Goal: Task Accomplishment & Management: Manage account settings

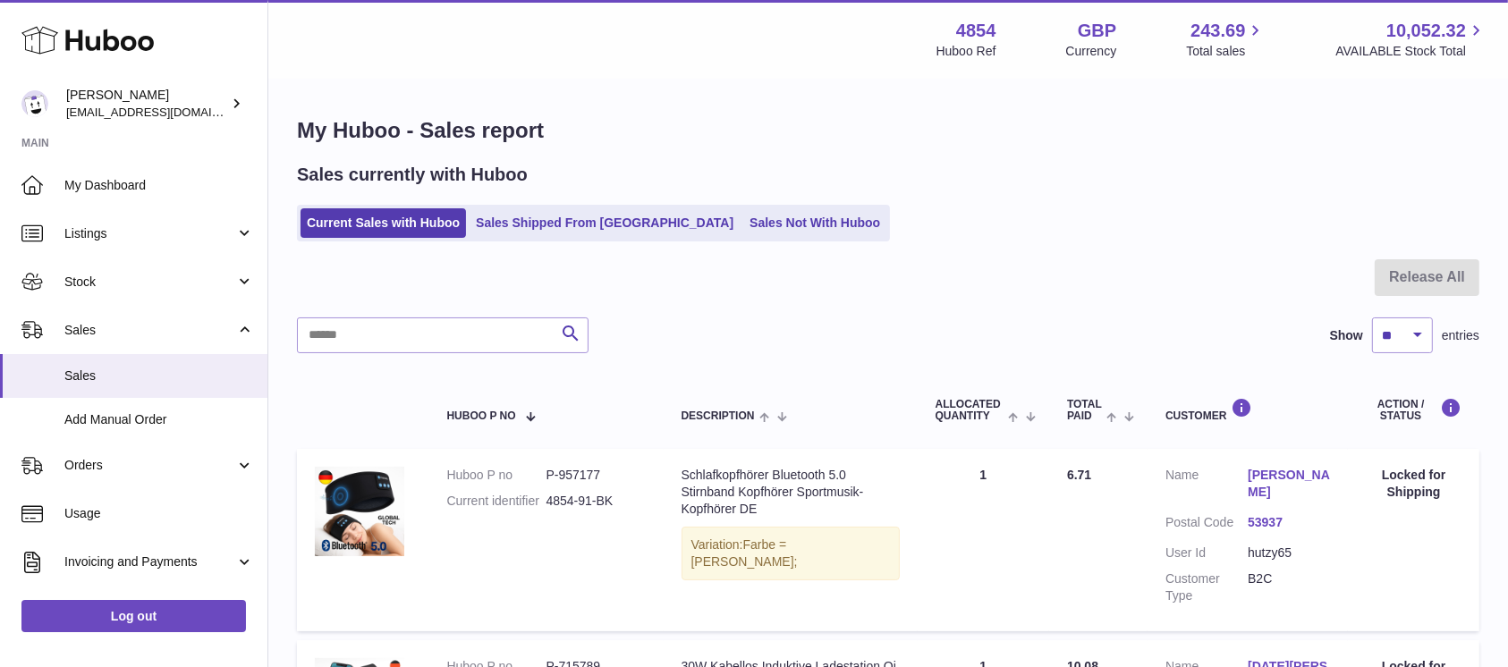
click at [687, 240] on ul "Current Sales with Huboo Sales Shipped From Huboo Sales Not With Huboo" at bounding box center [593, 223] width 593 height 37
click at [743, 236] on link "Sales Not With Huboo" at bounding box center [814, 223] width 143 height 30
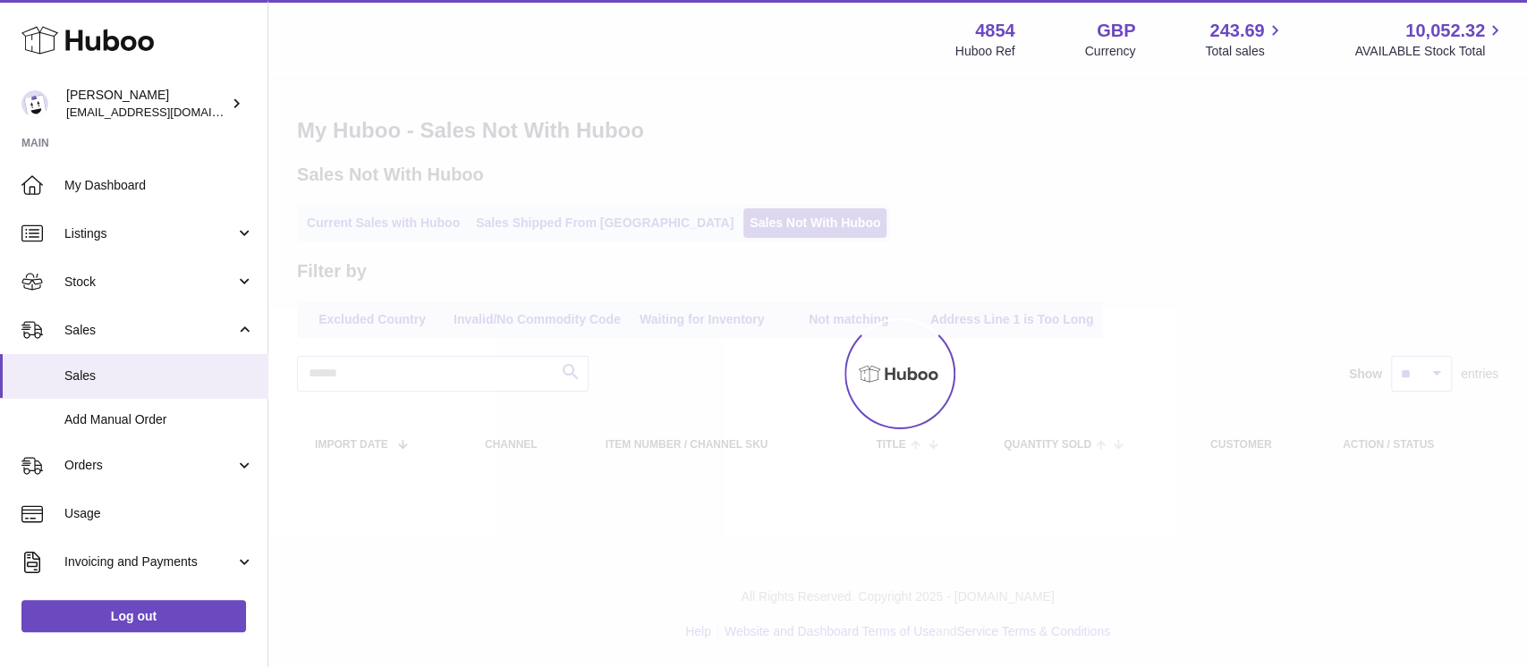
click at [402, 224] on link "Current Sales with Huboo" at bounding box center [382, 223] width 165 height 30
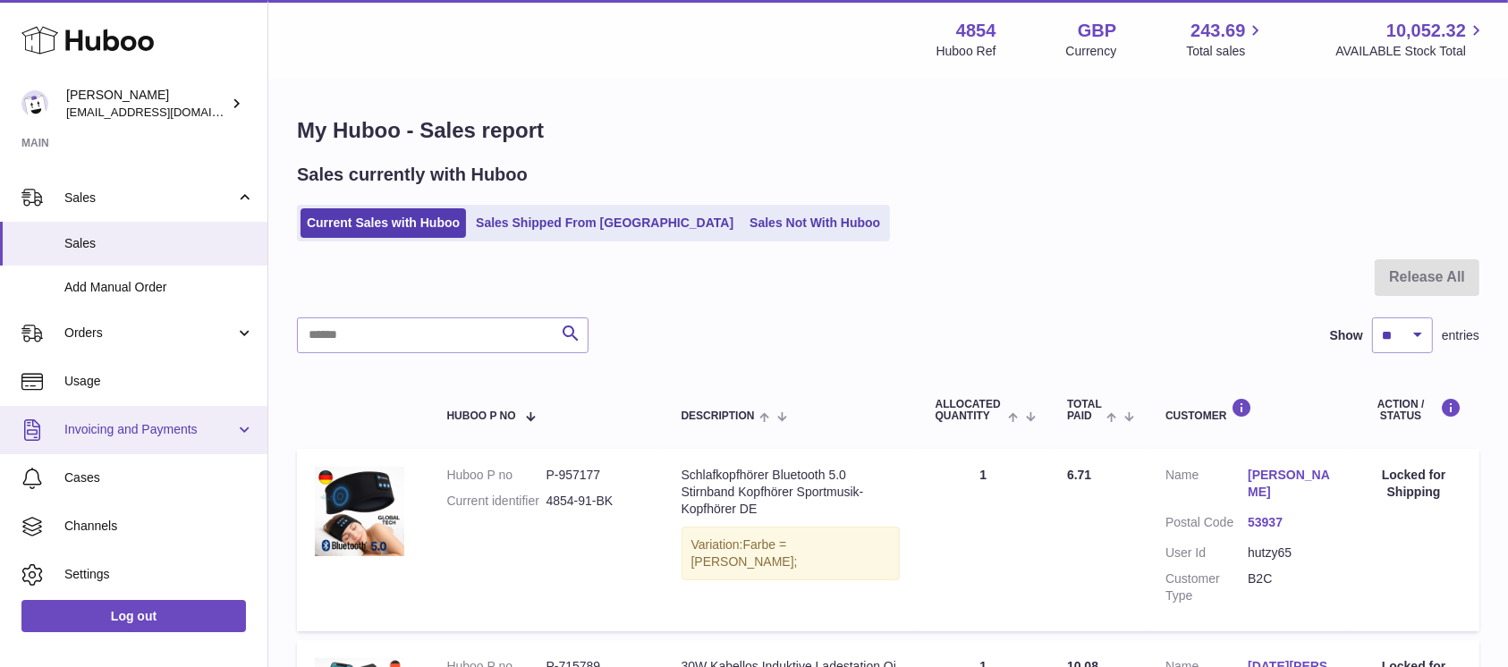
scroll to position [183, 0]
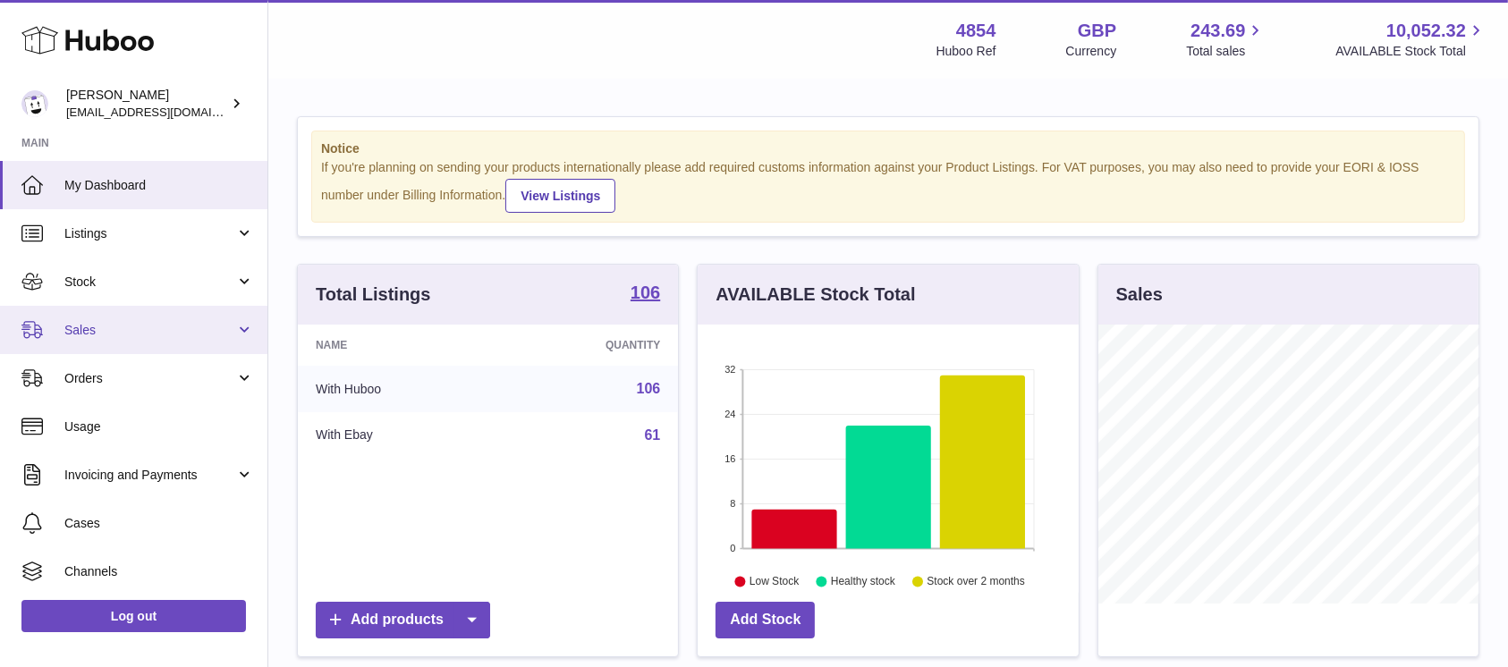
click at [197, 340] on link "Sales" at bounding box center [133, 330] width 267 height 48
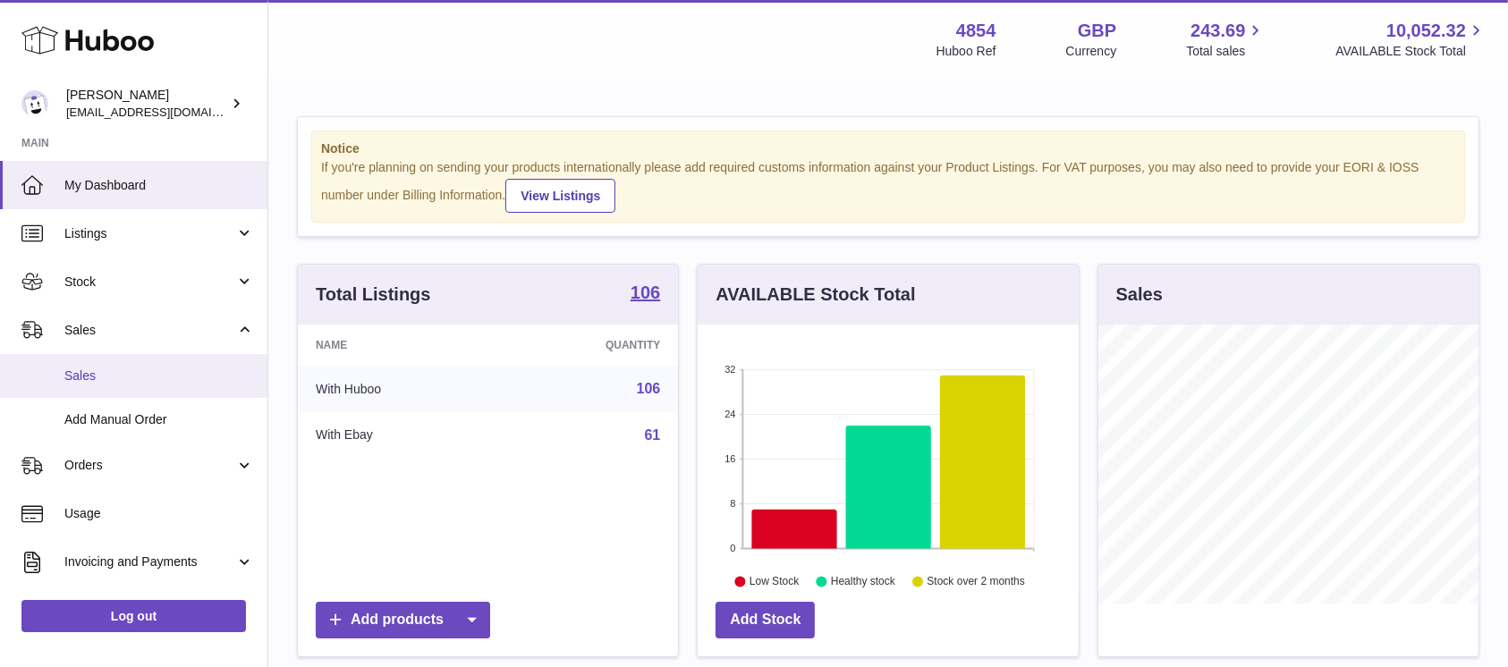
click at [163, 378] on span "Sales" at bounding box center [159, 376] width 190 height 17
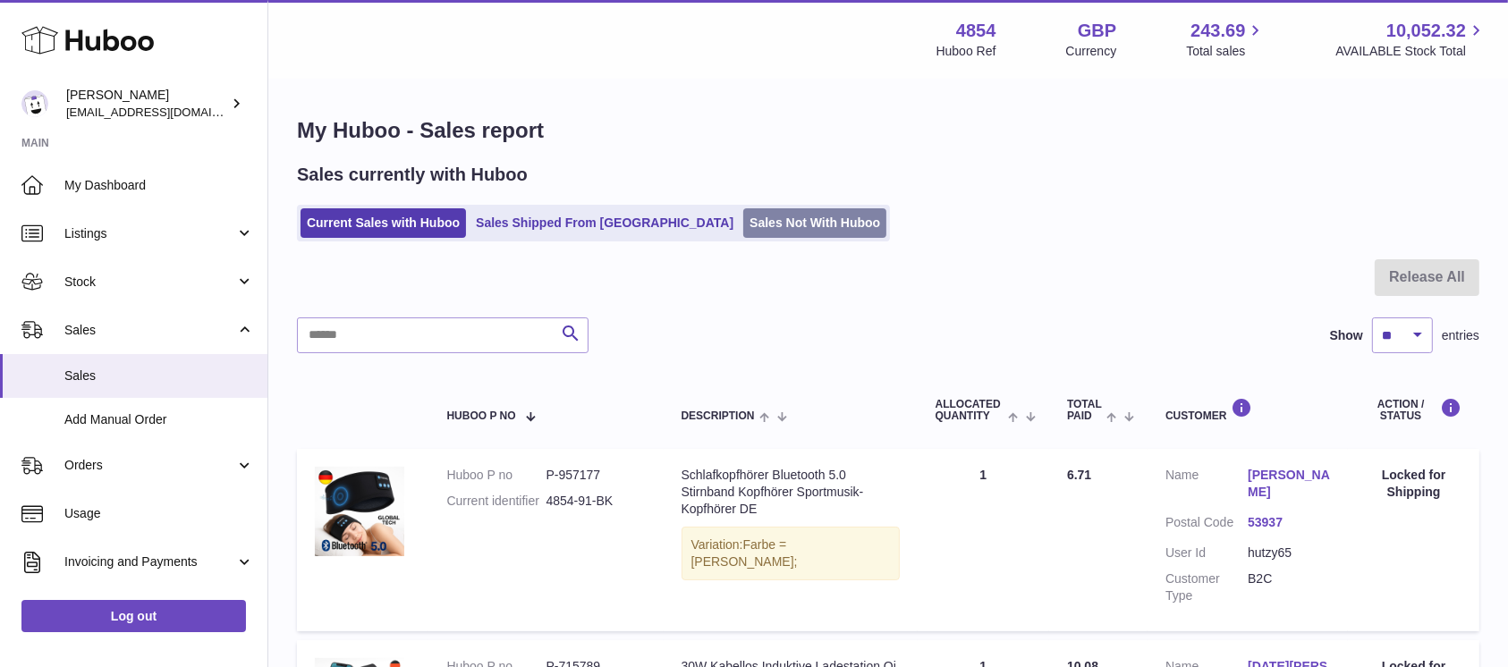
click at [743, 232] on link "Sales Not With Huboo" at bounding box center [814, 223] width 143 height 30
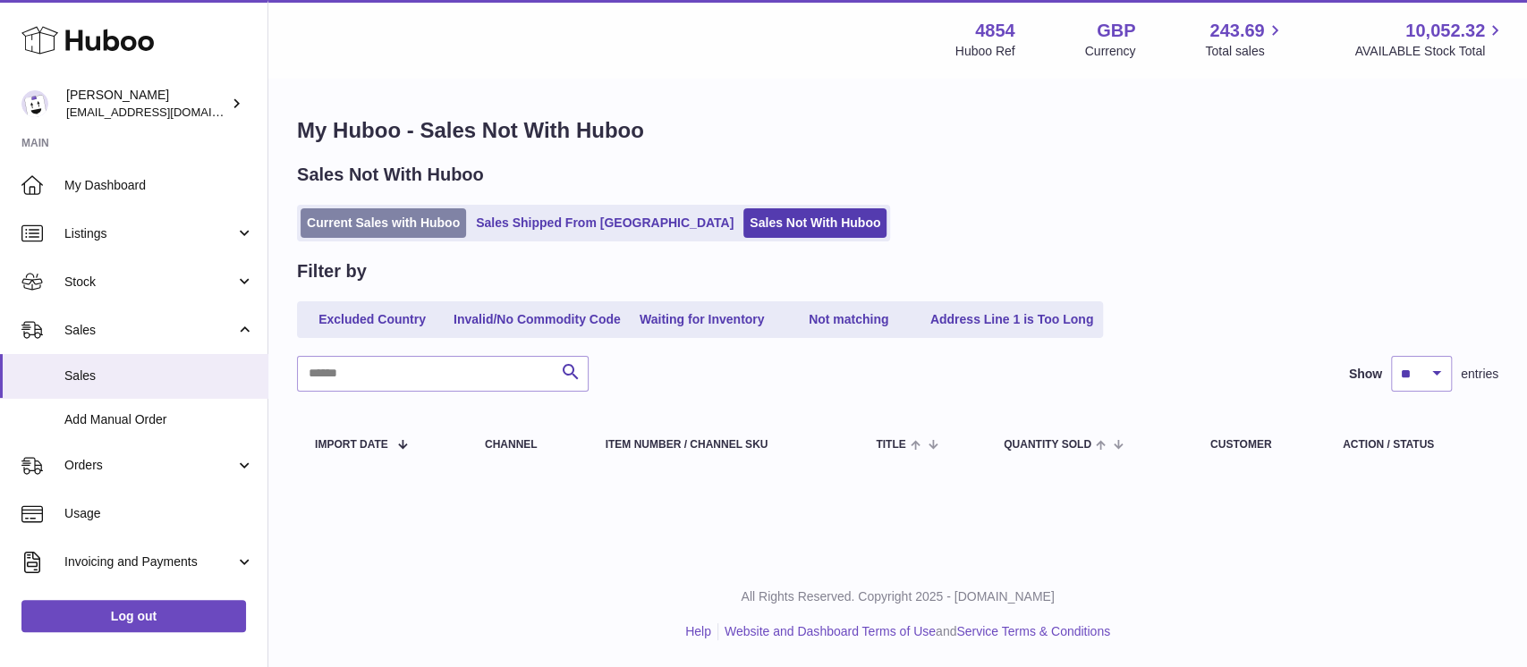
click at [415, 223] on link "Current Sales with Huboo" at bounding box center [382, 223] width 165 height 30
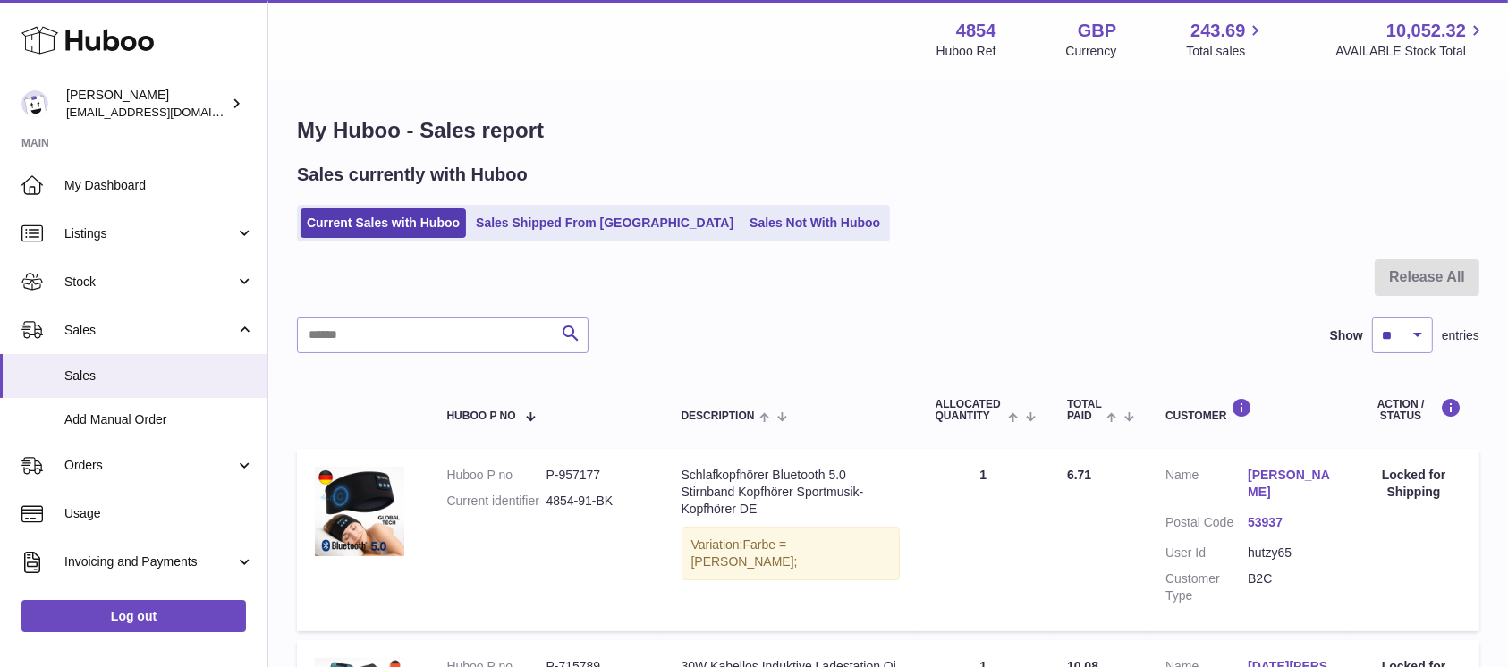
click at [410, 215] on link "Current Sales with Huboo" at bounding box center [382, 223] width 165 height 30
click at [743, 229] on link "Sales Not With Huboo" at bounding box center [814, 223] width 143 height 30
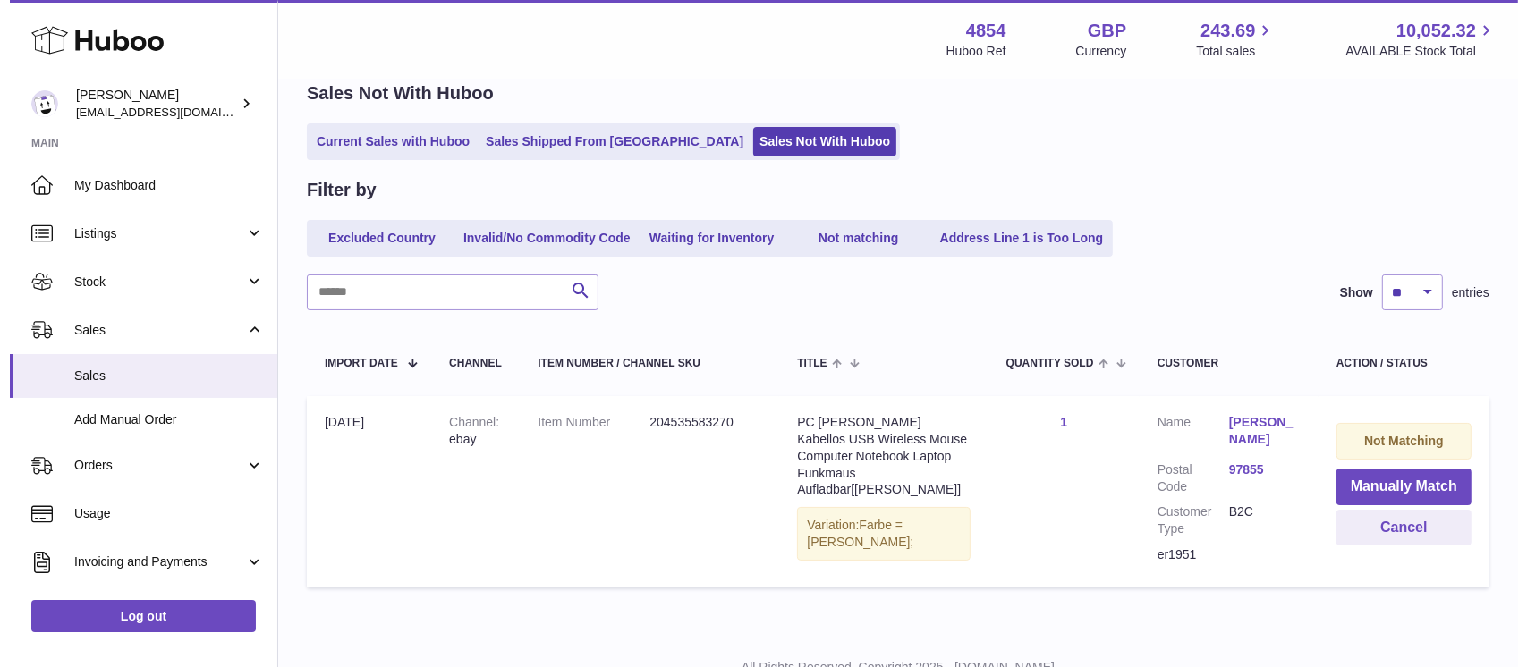
scroll to position [119, 0]
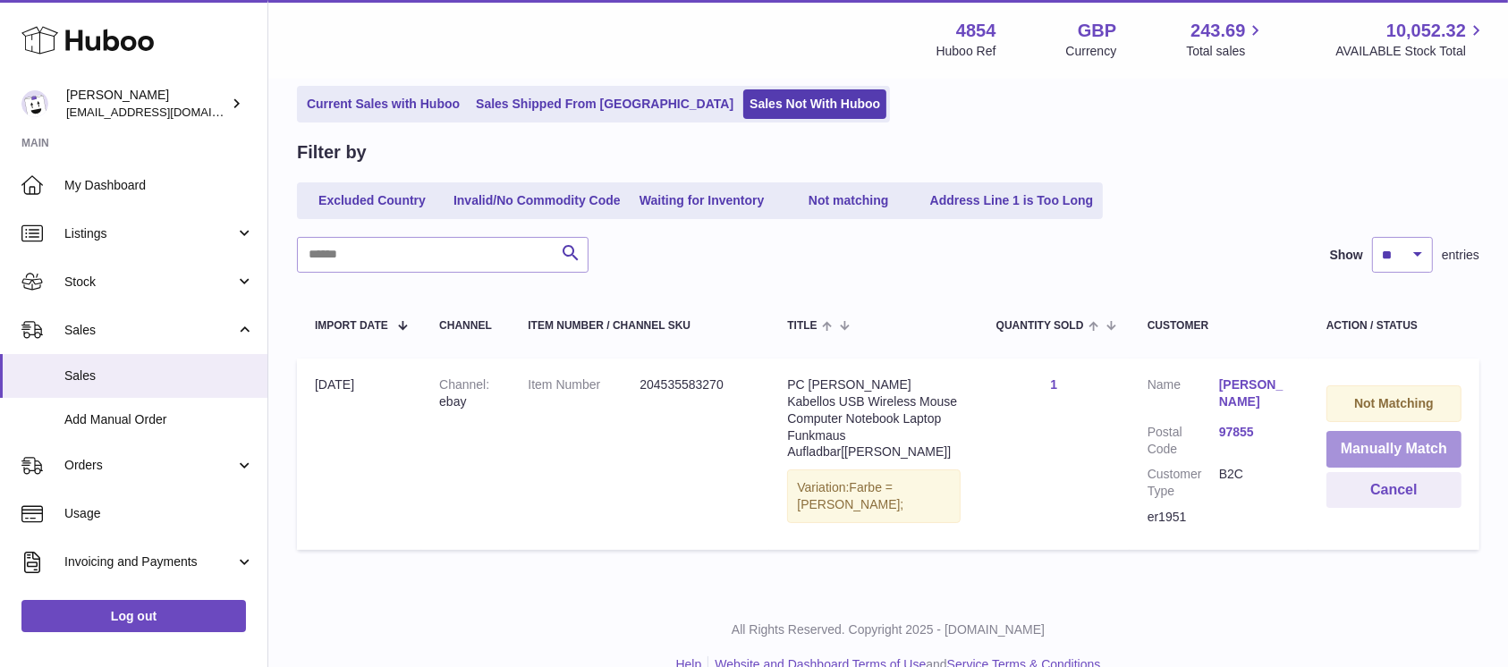
click at [1379, 441] on button "Manually Match" at bounding box center [1393, 449] width 135 height 37
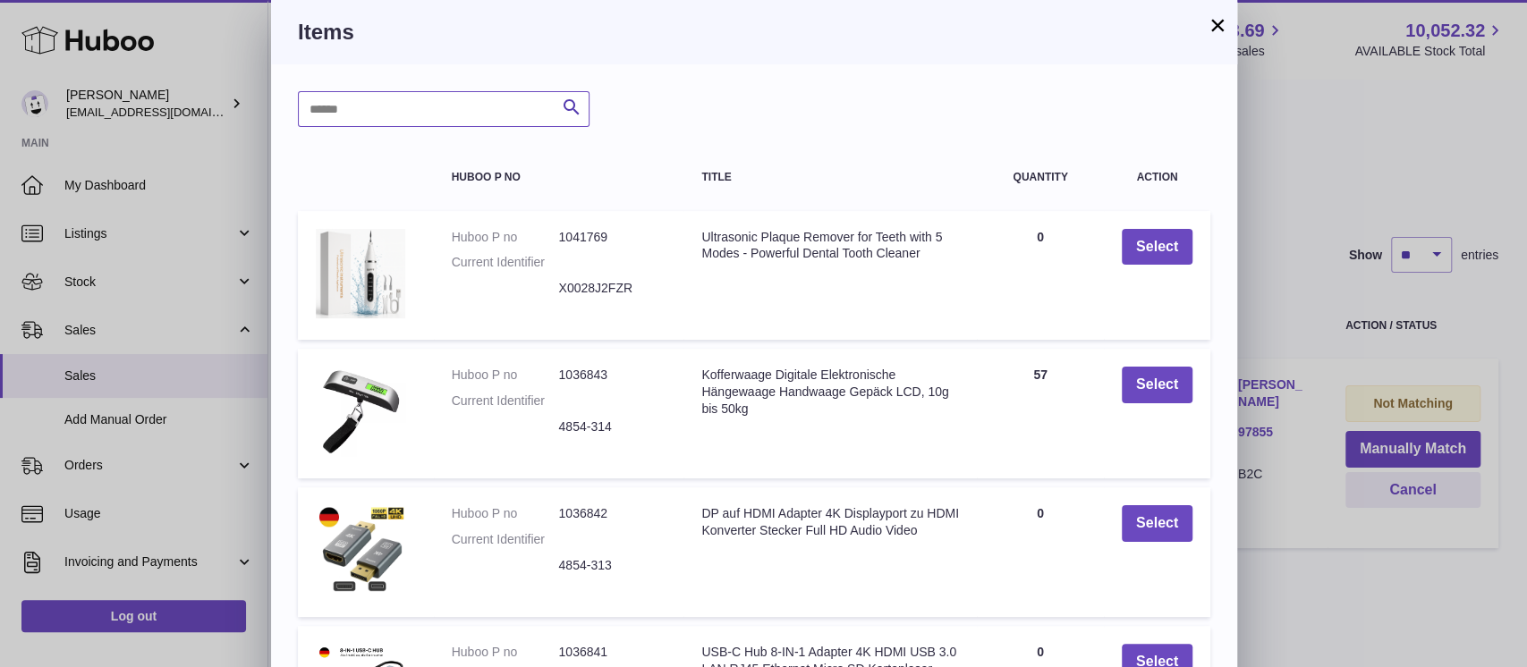
click at [399, 119] on input "text" at bounding box center [444, 109] width 292 height 36
type input "*****"
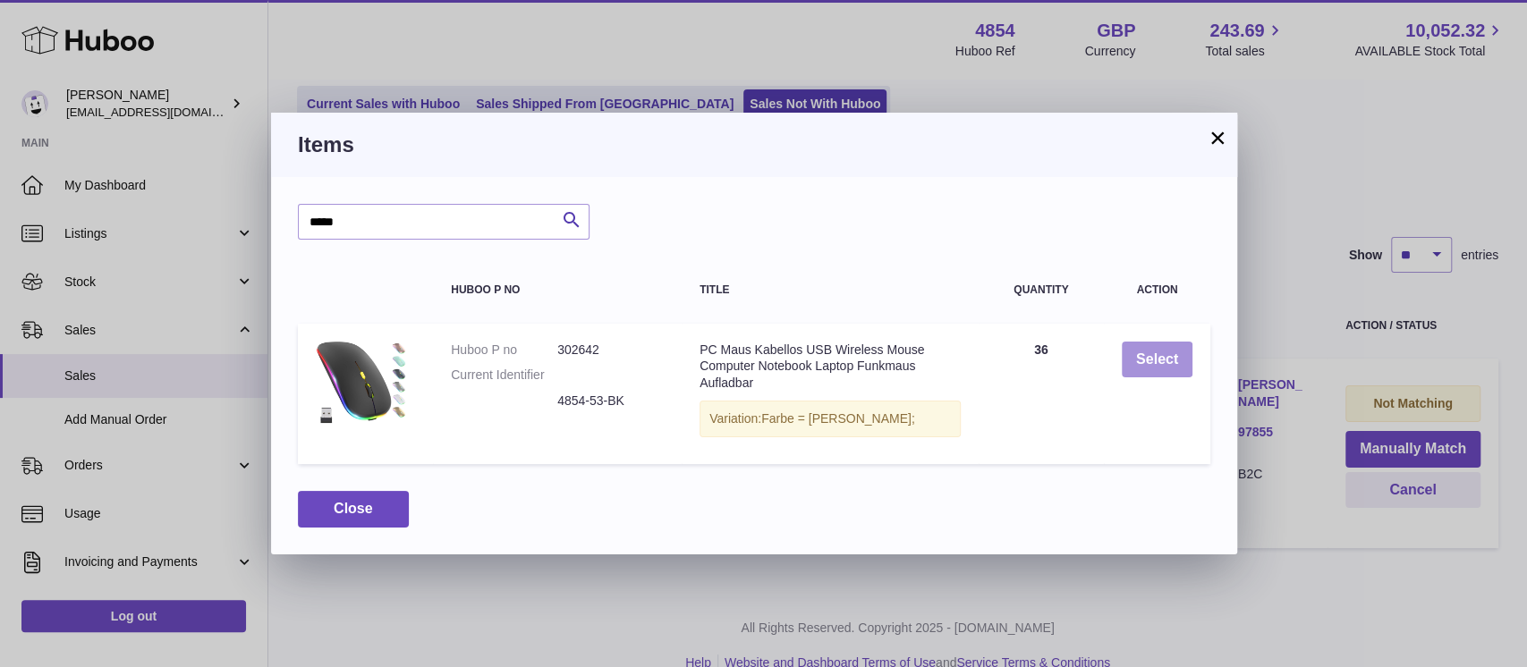
click at [1181, 354] on button "Select" at bounding box center [1156, 360] width 71 height 37
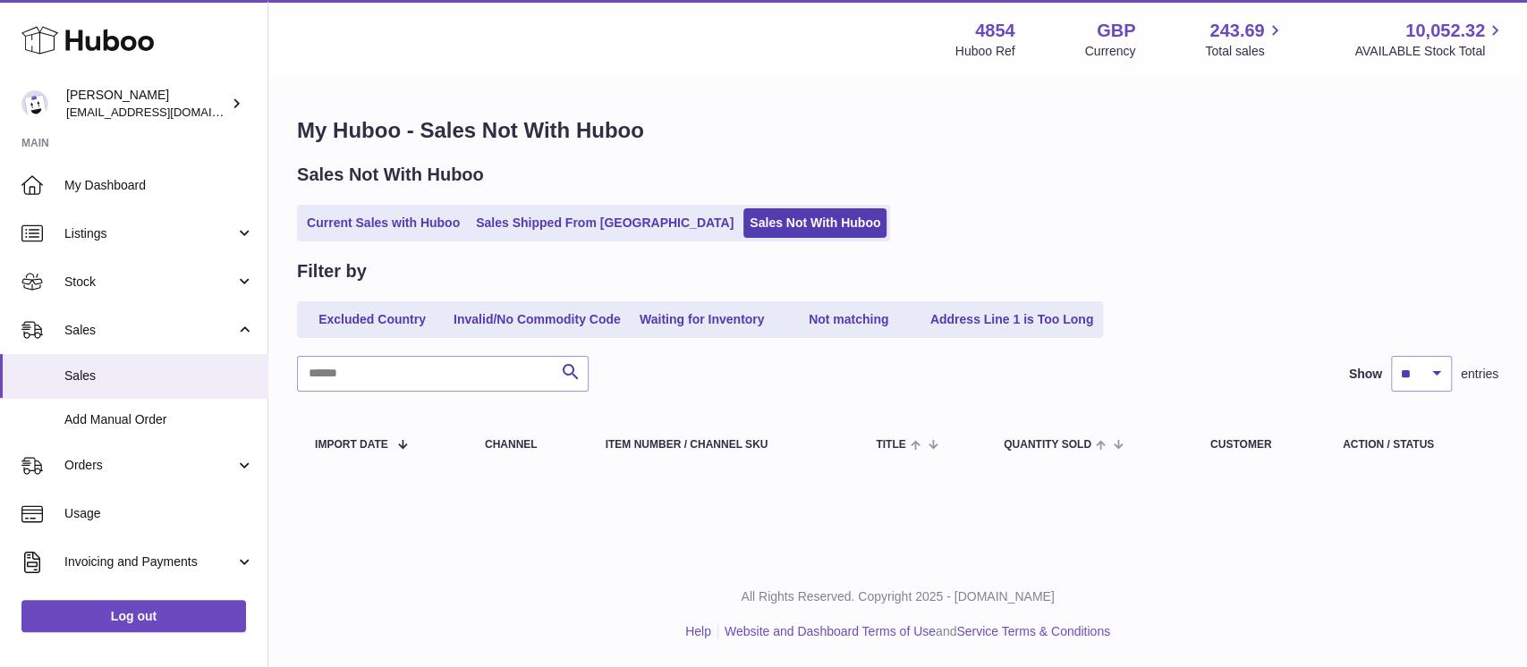
scroll to position [0, 0]
drag, startPoint x: 182, startPoint y: 369, endPoint x: 318, endPoint y: 97, distance: 304.7
click at [182, 370] on span "Sales" at bounding box center [159, 376] width 190 height 17
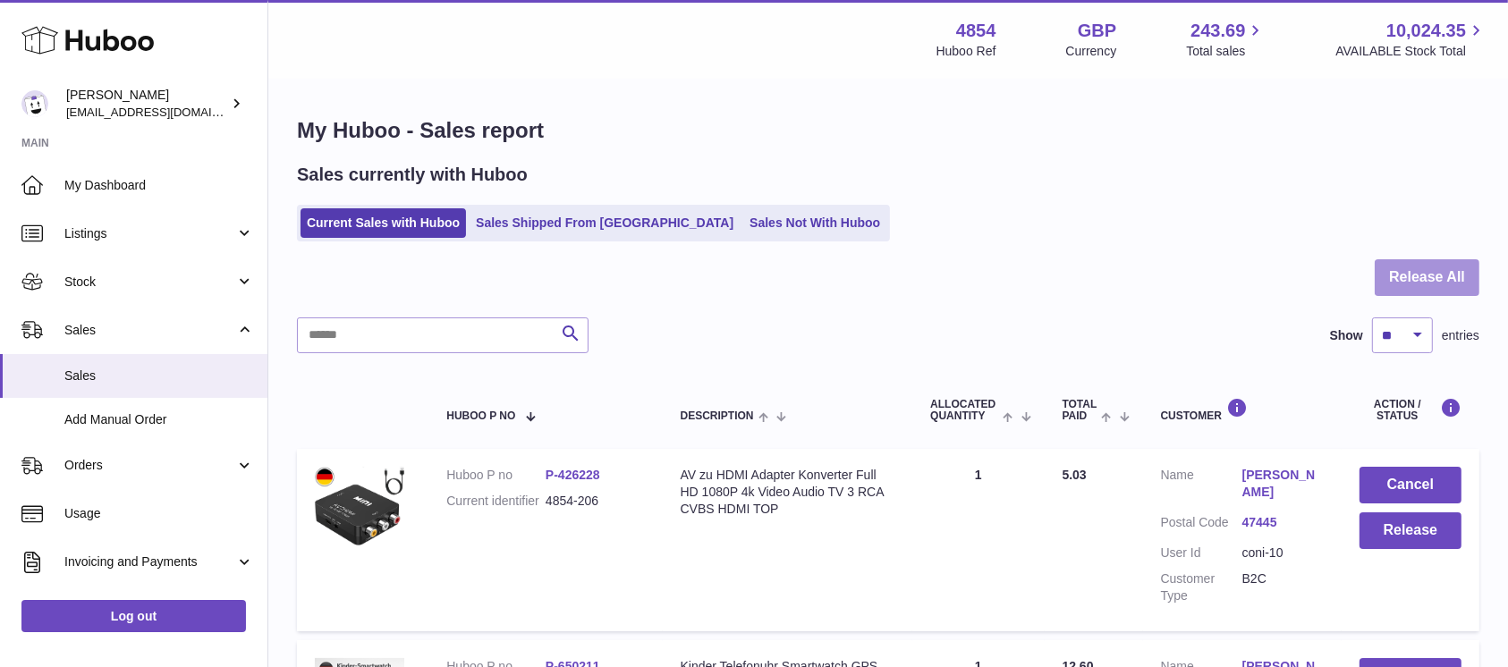
click at [1426, 274] on button "Release All" at bounding box center [1426, 277] width 105 height 37
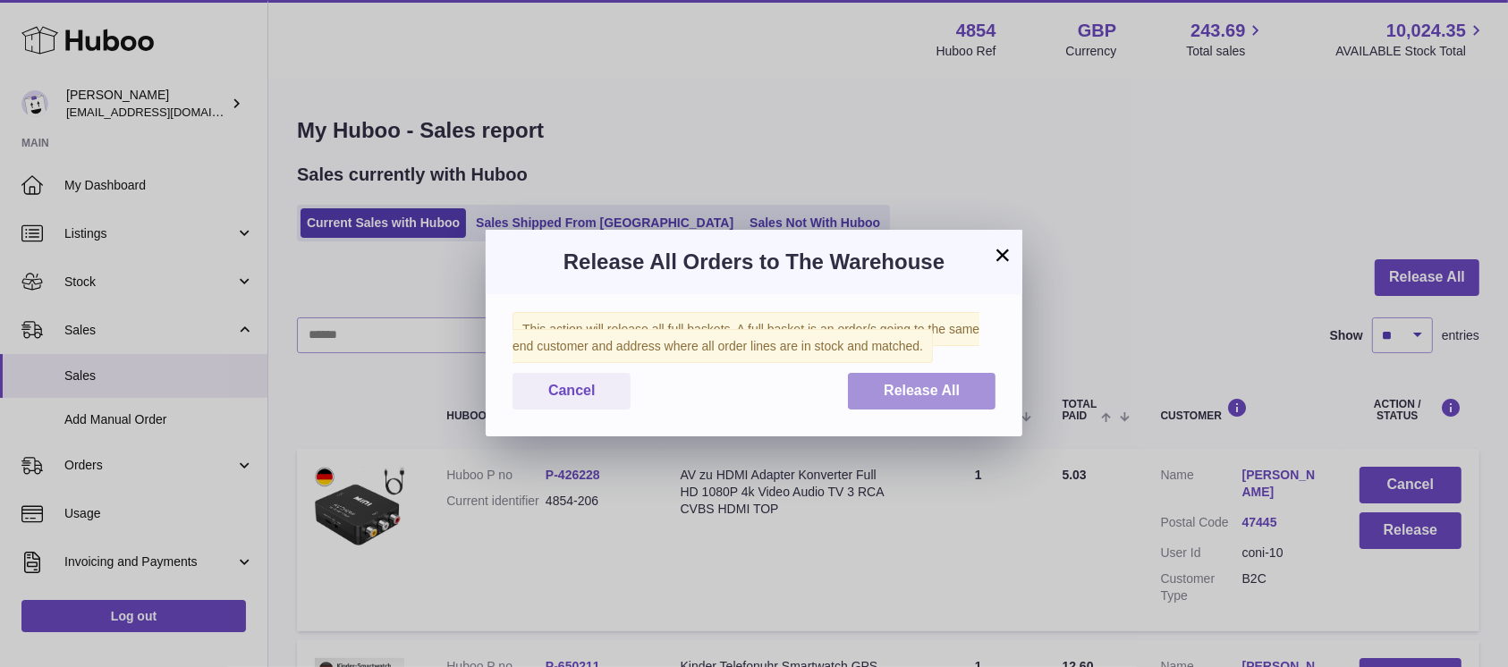
click at [926, 390] on span "Release All" at bounding box center [922, 390] width 76 height 15
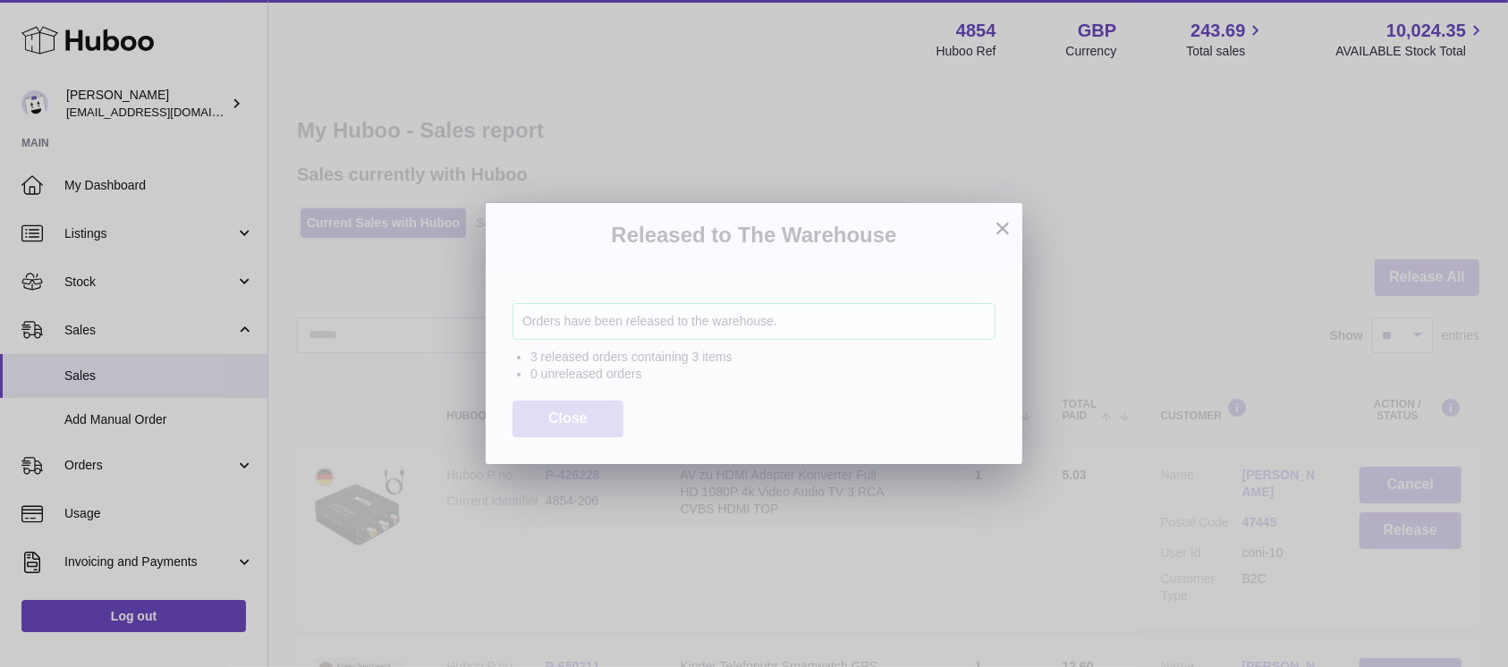
click at [561, 412] on span "Close" at bounding box center [567, 417] width 39 height 15
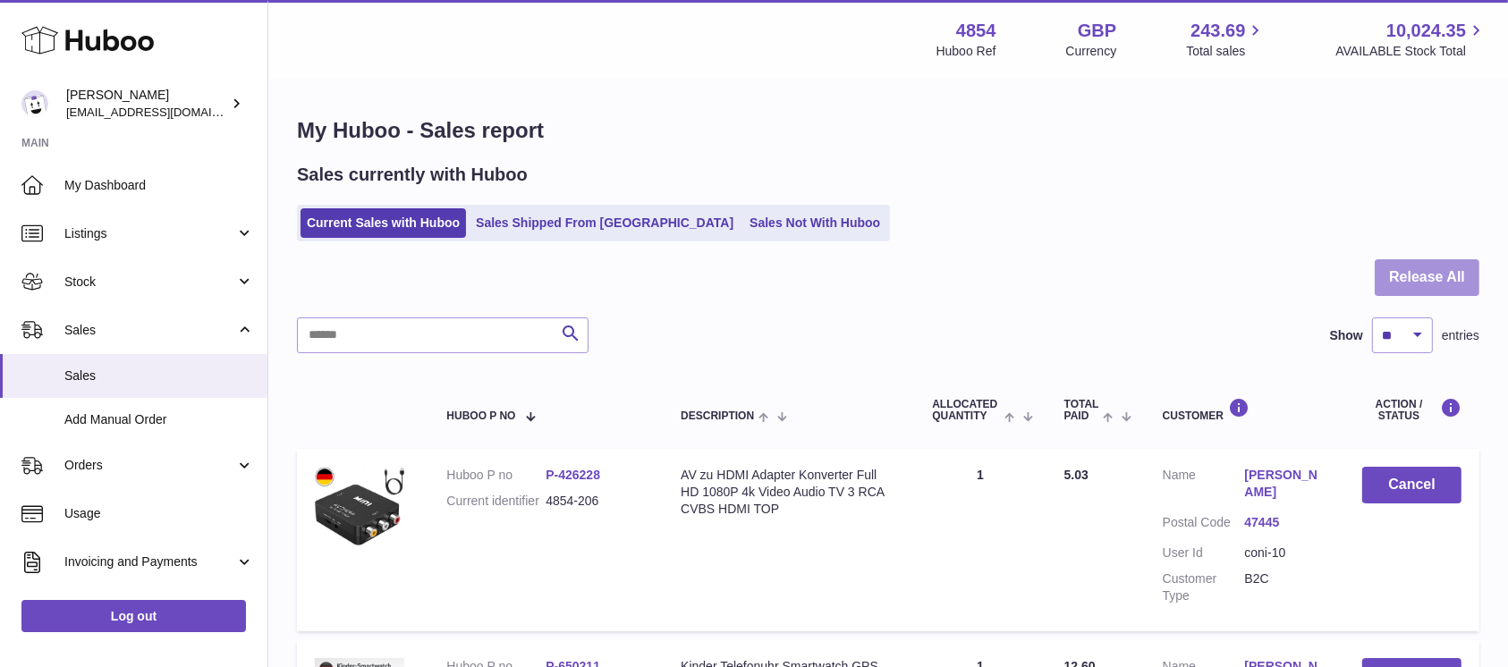
click at [1433, 266] on button "Release All" at bounding box center [1426, 277] width 105 height 37
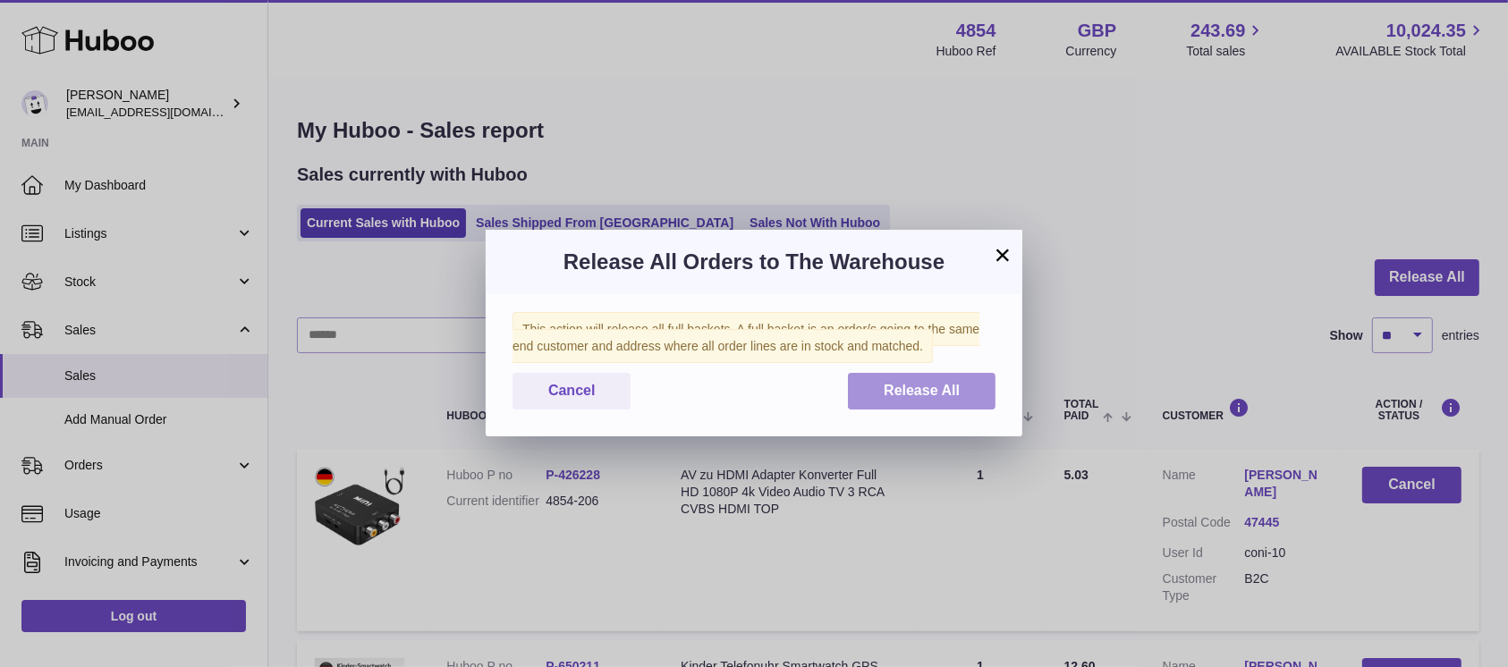
click at [950, 394] on span "Release All" at bounding box center [922, 390] width 76 height 15
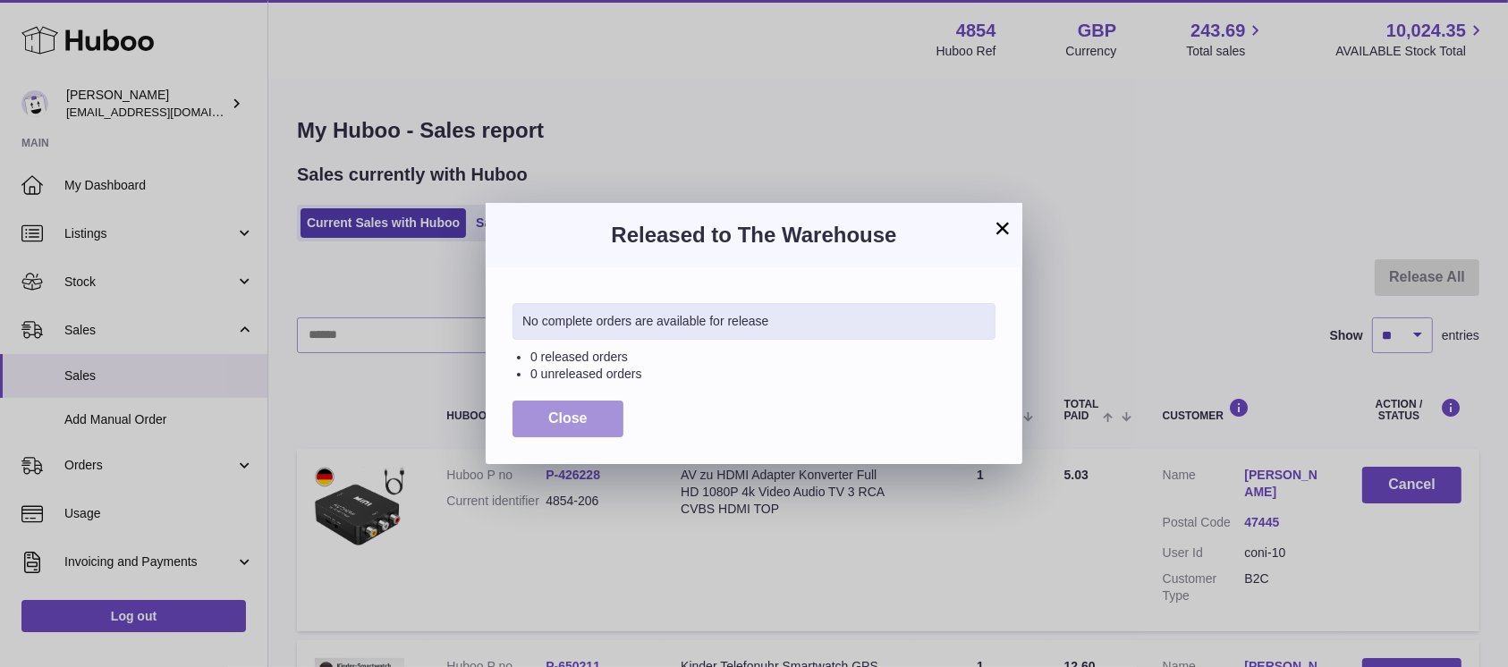
click at [586, 428] on button "Close" at bounding box center [567, 419] width 111 height 37
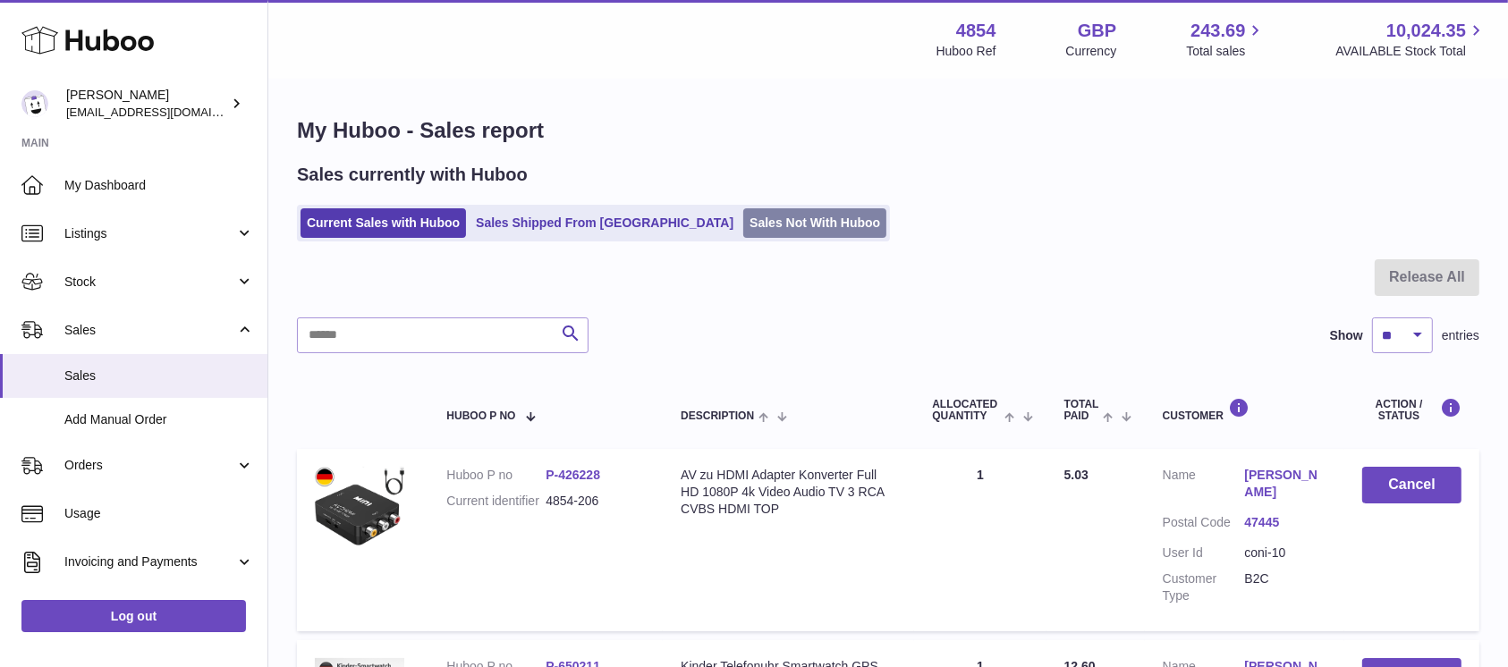
click at [773, 220] on link "Sales Not With Huboo" at bounding box center [814, 223] width 143 height 30
